Goal: Information Seeking & Learning: Learn about a topic

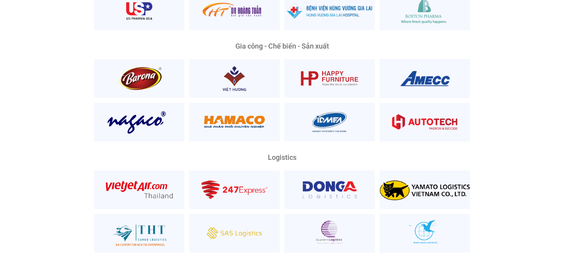
scroll to position [1971, 0]
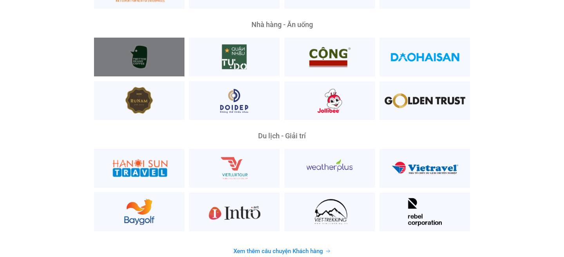
click at [150, 53] on div at bounding box center [139, 57] width 90 height 39
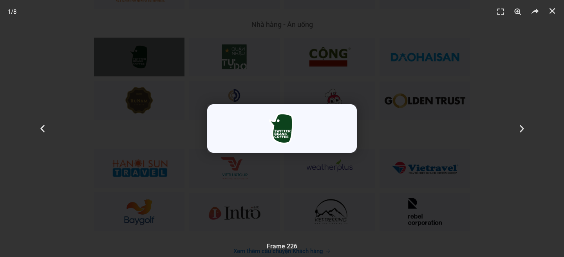
click at [310, 75] on div "1 / 8" at bounding box center [281, 128] width 509 height 202
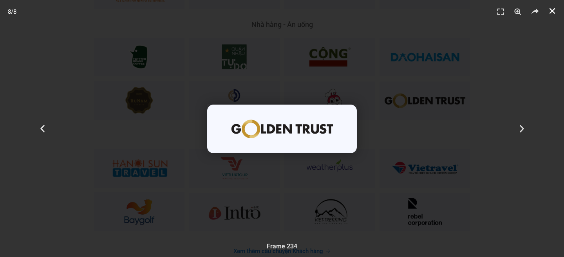
click at [550, 7] on icon "Đóng (Esc)" at bounding box center [552, 11] width 8 height 8
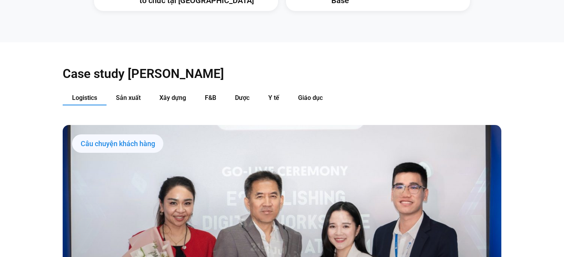
scroll to position [768, 0]
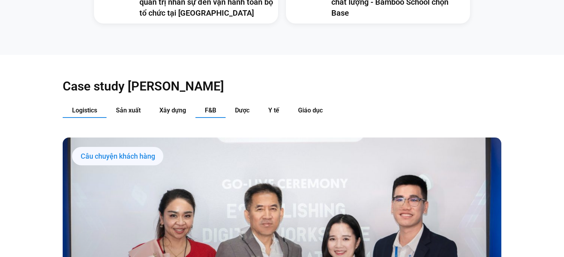
click at [217, 103] on button "F&B" at bounding box center [210, 110] width 30 height 14
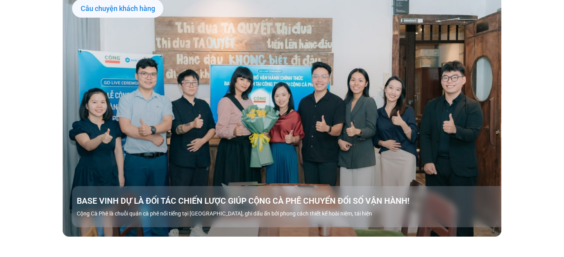
scroll to position [925, 0]
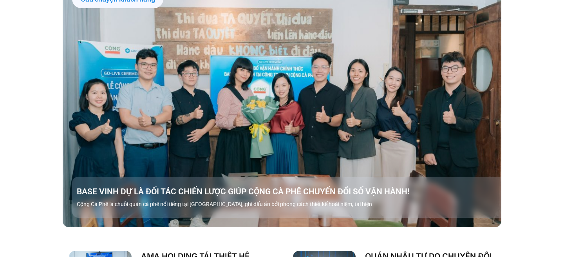
click at [260, 127] on link "Các tab. Mở mục bằng phím Enter hoặc Space, đóng bằng phím Esc và di chuyển bằn…" at bounding box center [282, 103] width 439 height 247
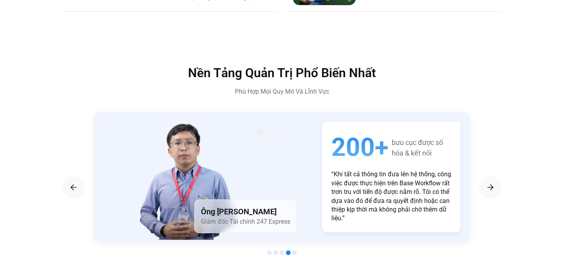
scroll to position [1207, 0]
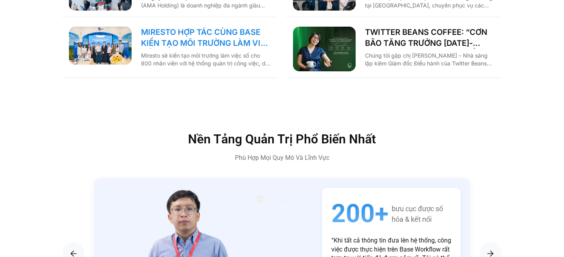
click at [186, 27] on link "MIRESTO HỢP TÁC CÙNG BASE KIẾN TẠO MÔI TRƯỜNG LÀM VIỆC SỐ" at bounding box center [206, 38] width 130 height 22
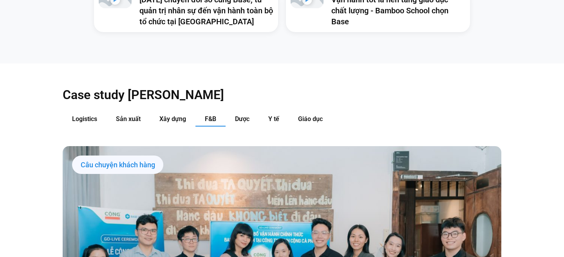
scroll to position [713, 0]
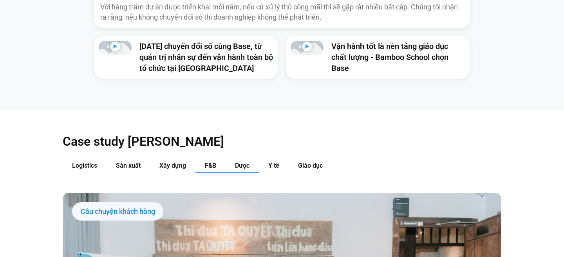
click at [247, 162] on span "Dược" at bounding box center [242, 165] width 14 height 7
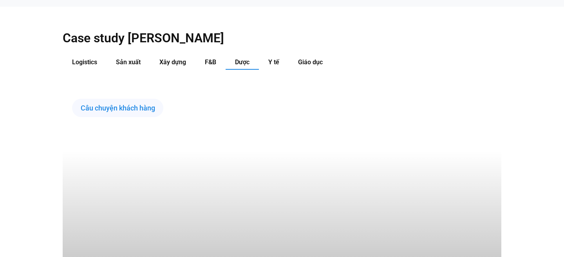
scroll to position [814, 0]
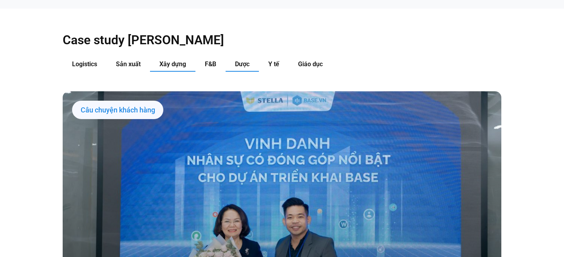
click at [172, 60] on span "Xây dựng" at bounding box center [172, 63] width 27 height 7
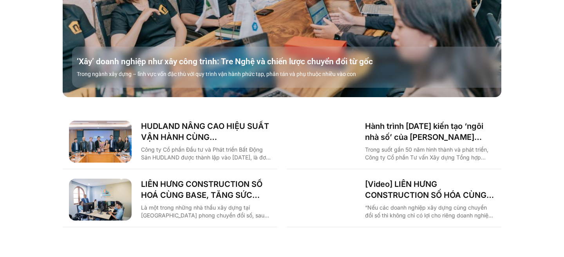
scroll to position [1056, 0]
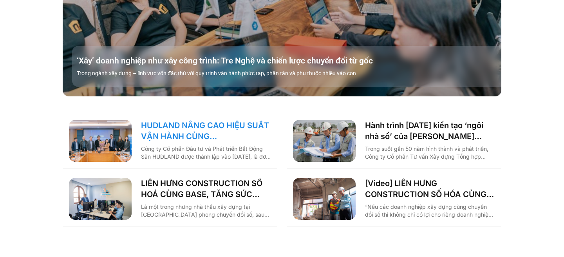
click at [176, 120] on link "HUDLAND NÂNG CAO HIỆU SUẤT VẬN HÀNH CÙNG [DOMAIN_NAME]" at bounding box center [206, 131] width 130 height 22
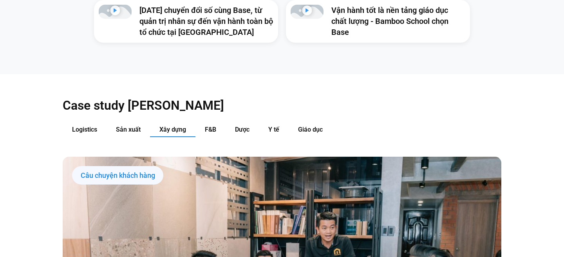
scroll to position [714, 0]
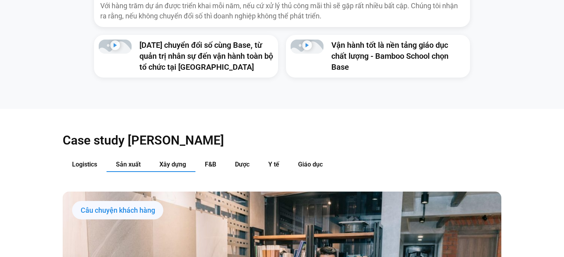
click at [132, 161] on span "Sản xuất" at bounding box center [128, 164] width 25 height 7
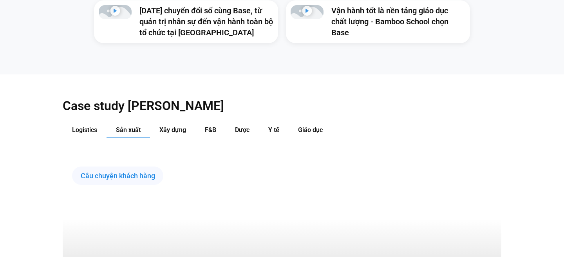
scroll to position [732, 0]
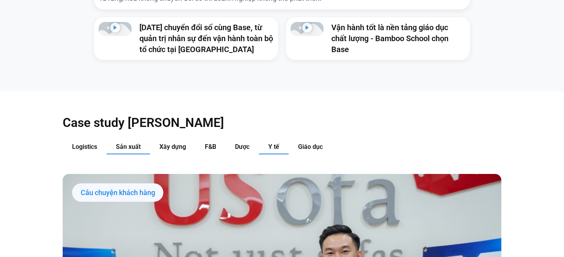
click at [276, 143] on span "Y tế" at bounding box center [273, 146] width 11 height 7
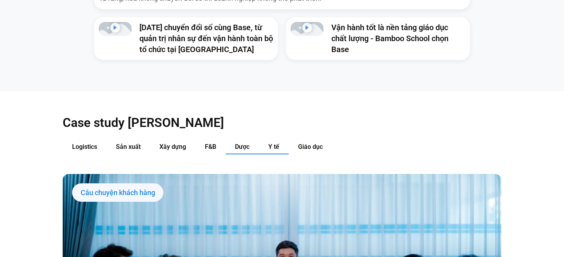
click at [247, 143] on span "Dược" at bounding box center [242, 146] width 14 height 7
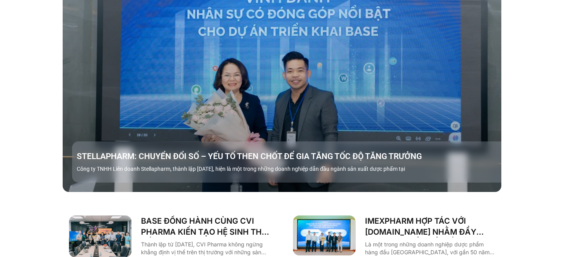
scroll to position [961, 0]
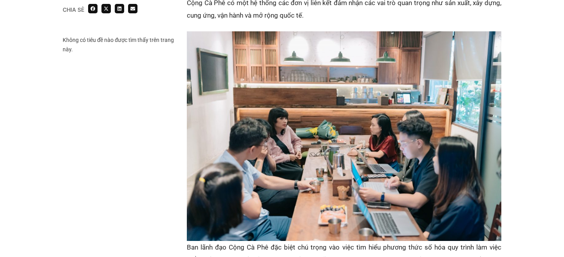
scroll to position [603, 0]
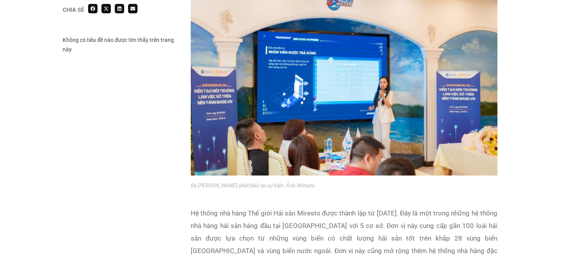
scroll to position [1476, 0]
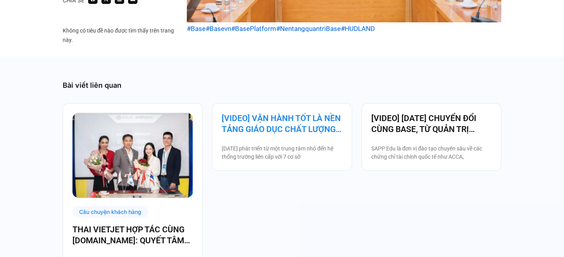
scroll to position [1641, 0]
